Goal: Transaction & Acquisition: Purchase product/service

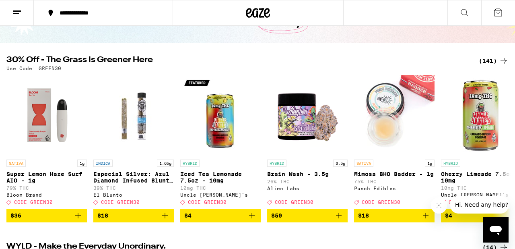
scroll to position [63, 0]
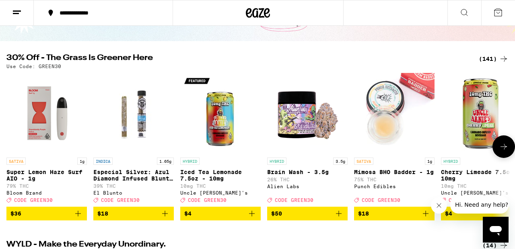
click at [501, 146] on icon at bounding box center [504, 147] width 10 height 10
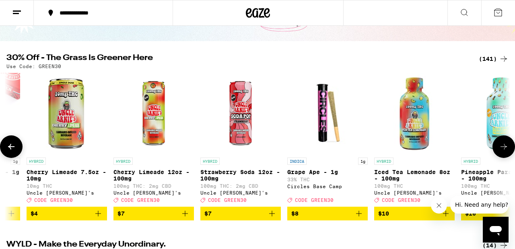
click at [501, 147] on icon at bounding box center [504, 147] width 10 height 10
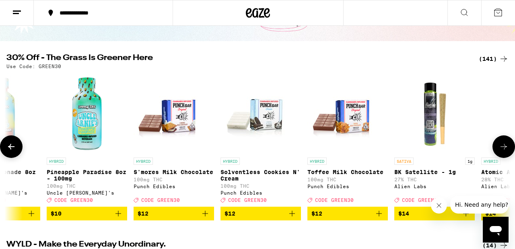
click at [501, 147] on icon at bounding box center [504, 147] width 10 height 10
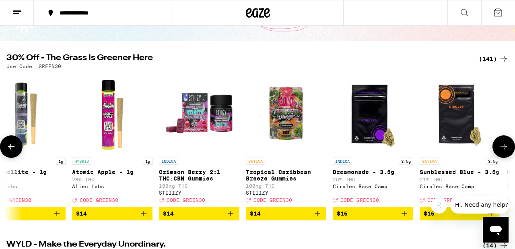
scroll to position [0, 1244]
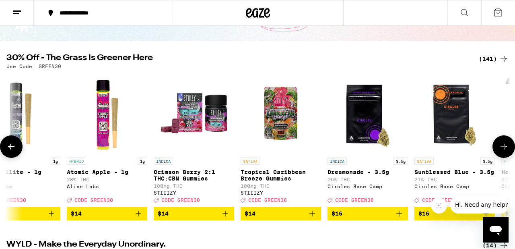
click at [501, 147] on icon at bounding box center [504, 147] width 10 height 10
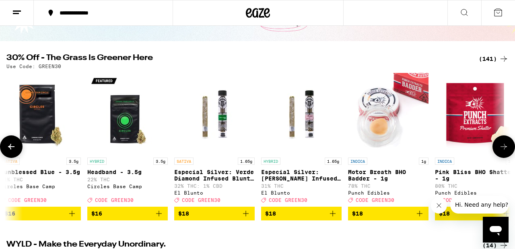
scroll to position [0, 1659]
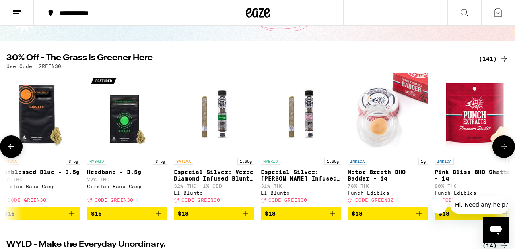
click at [498, 148] on button at bounding box center [504, 146] width 23 height 23
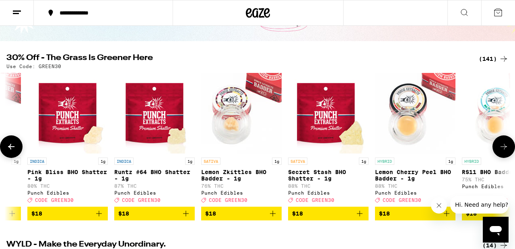
click at [498, 148] on button at bounding box center [504, 146] width 23 height 23
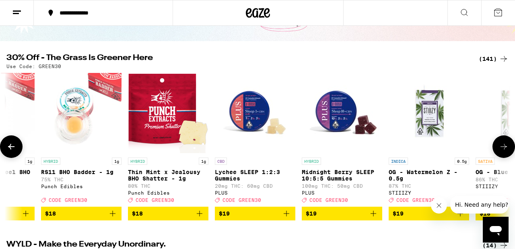
click at [498, 148] on button at bounding box center [504, 146] width 23 height 23
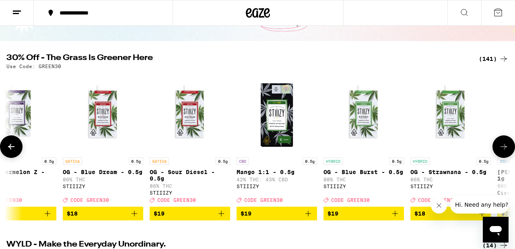
scroll to position [0, 2902]
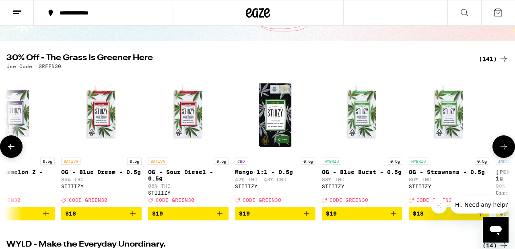
click at [498, 148] on button at bounding box center [504, 146] width 23 height 23
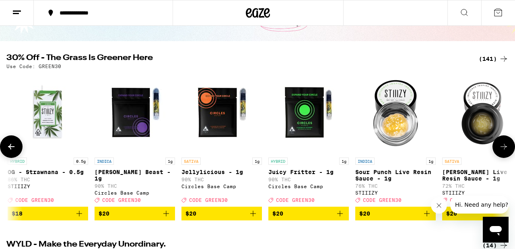
scroll to position [0, 3317]
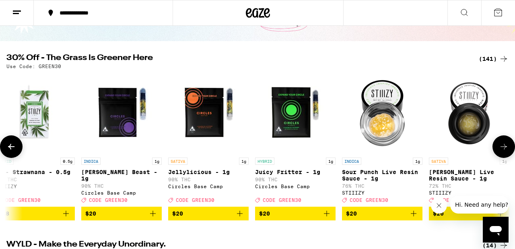
click at [498, 148] on button at bounding box center [504, 146] width 23 height 23
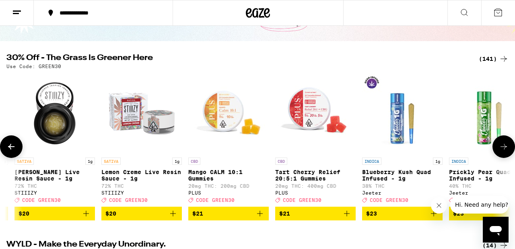
click at [498, 148] on button at bounding box center [504, 146] width 23 height 23
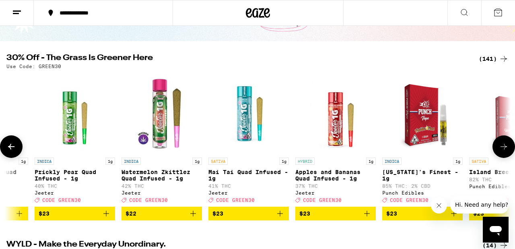
click at [498, 148] on button at bounding box center [504, 146] width 23 height 23
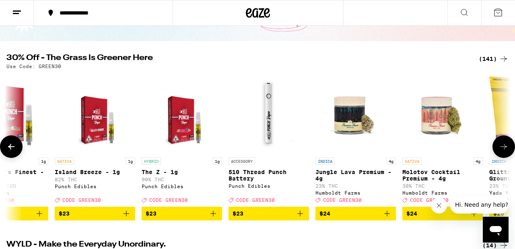
click at [498, 148] on button at bounding box center [504, 146] width 23 height 23
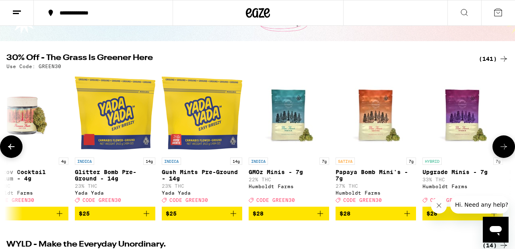
click at [498, 148] on button at bounding box center [504, 146] width 23 height 23
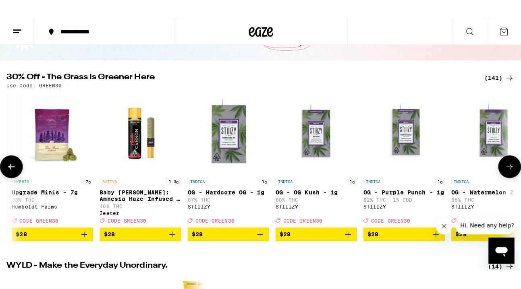
scroll to position [0, 5390]
